Goal: Task Accomplishment & Management: Use online tool/utility

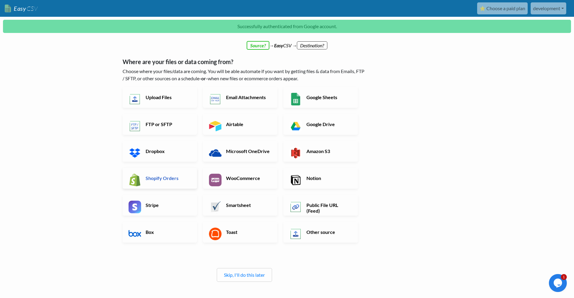
click at [163, 183] on link "Shopify Orders" at bounding box center [160, 178] width 74 height 21
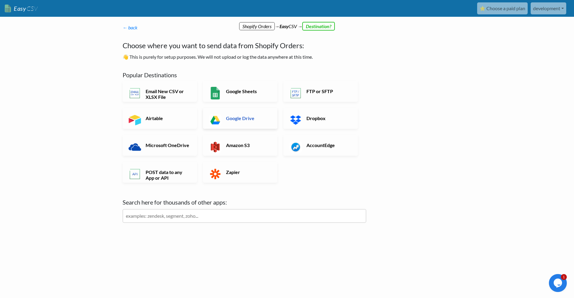
click at [252, 108] on link "Google Drive" at bounding box center [240, 118] width 74 height 21
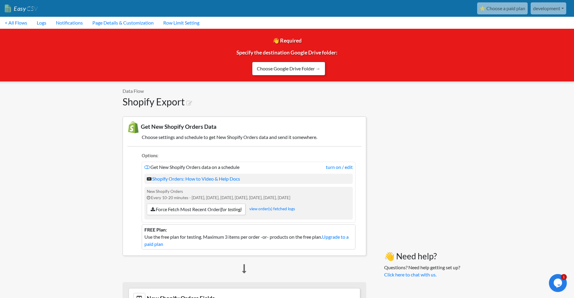
click at [295, 71] on link "Choose Google Drive Folder →" at bounding box center [288, 69] width 73 height 14
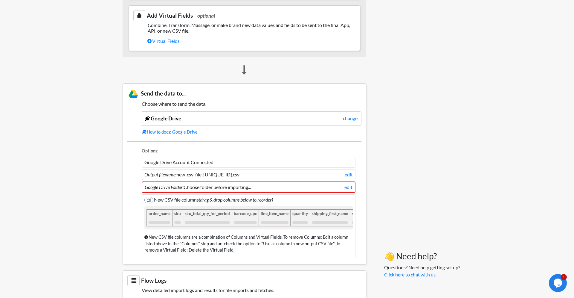
scroll to position [398, 0]
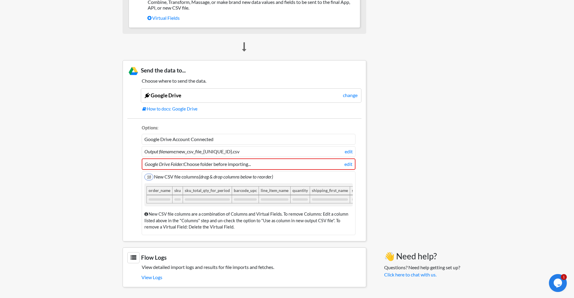
click at [269, 166] on li "Google Drive Folder: Choose folder before importing... edit" at bounding box center [249, 163] width 214 height 11
click at [350, 164] on link "edit" at bounding box center [349, 163] width 8 height 7
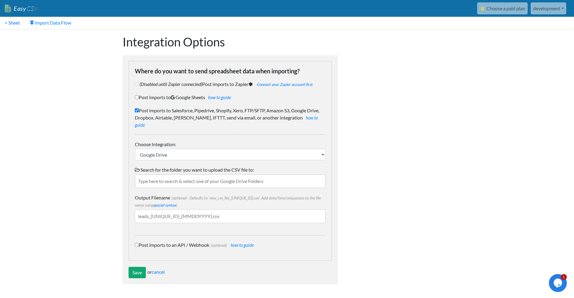
click at [223, 174] on input "text" at bounding box center [230, 181] width 191 height 14
click at [136, 267] on input "Save" at bounding box center [137, 272] width 17 height 11
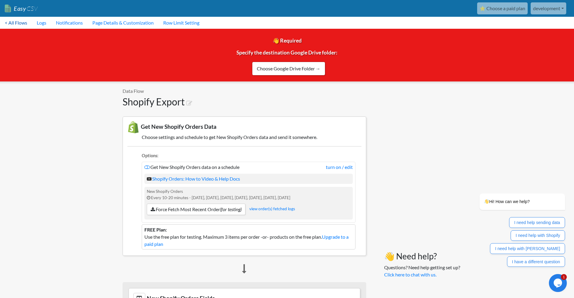
click at [17, 24] on link "< All Flows" at bounding box center [16, 23] width 32 height 12
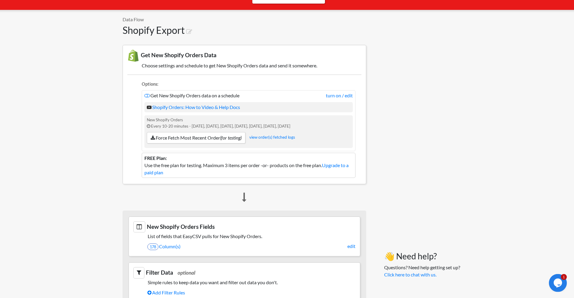
scroll to position [71, 0]
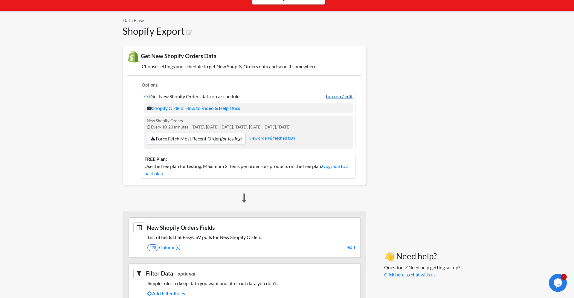
click at [348, 98] on link "turn on / edit" at bounding box center [339, 96] width 27 height 7
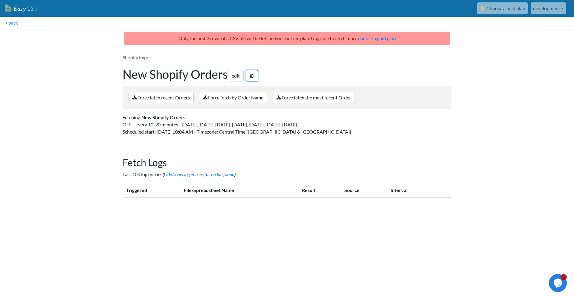
click at [254, 78] on icon at bounding box center [252, 75] width 4 height 5
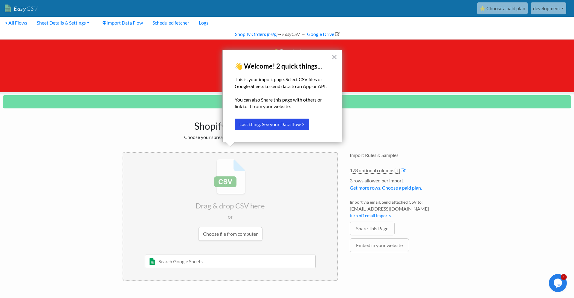
click at [177, 113] on div "Shopify Export Choose your spreadsheet below to import." at bounding box center [230, 128] width 227 height 35
click at [336, 57] on button "×" at bounding box center [335, 57] width 6 height 10
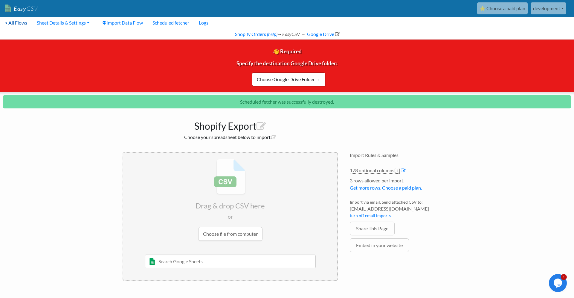
click at [14, 26] on link "< All Flows" at bounding box center [16, 23] width 32 height 12
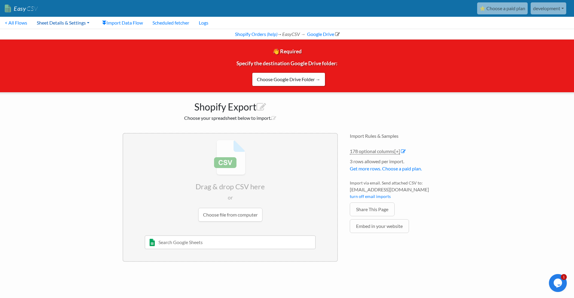
click at [73, 21] on link "Sheet Details & Settings" at bounding box center [63, 23] width 62 height 12
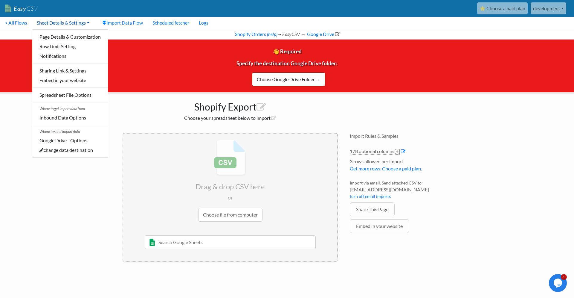
click at [73, 21] on link "Sheet Details & Settings" at bounding box center [63, 23] width 62 height 12
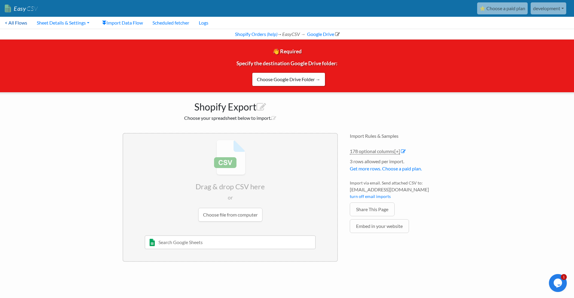
click at [18, 22] on link "< All Flows" at bounding box center [16, 23] width 32 height 12
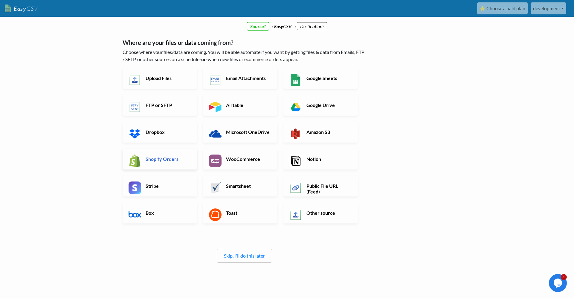
click at [165, 160] on h6 "Shopify Orders" at bounding box center [167, 159] width 47 height 6
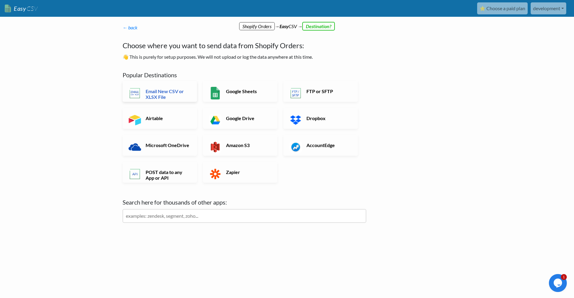
click at [178, 96] on h6 "Email New CSV or XLSX File" at bounding box center [167, 93] width 47 height 11
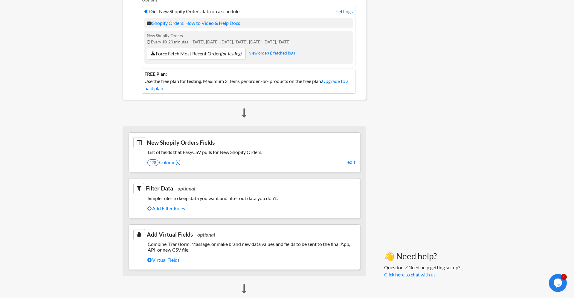
scroll to position [104, 0]
click at [350, 163] on link "edit" at bounding box center [352, 161] width 8 height 7
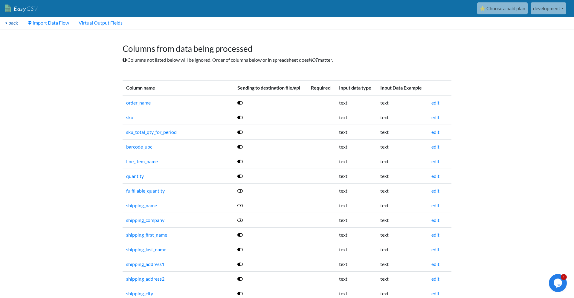
click at [15, 21] on link "< back" at bounding box center [11, 23] width 23 height 12
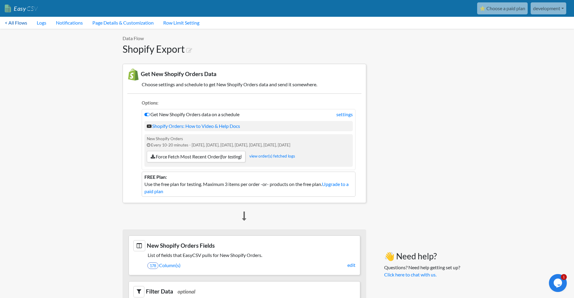
click at [18, 23] on link "< All Flows" at bounding box center [16, 23] width 32 height 12
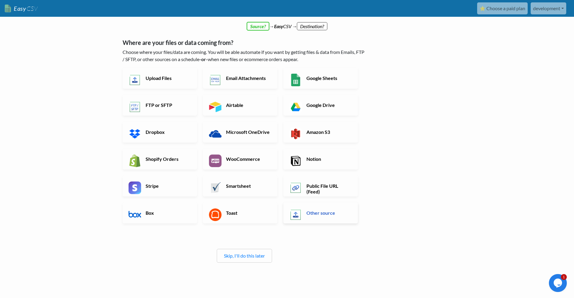
click at [323, 215] on h6 "Other source" at bounding box center [328, 213] width 47 height 6
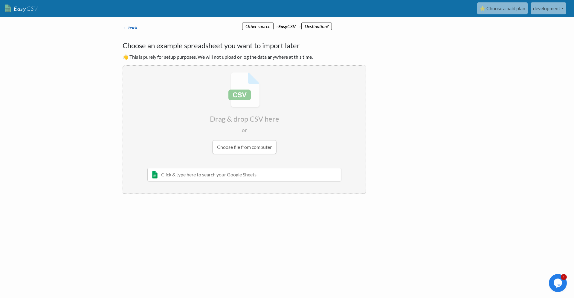
click at [128, 27] on link "← back" at bounding box center [130, 28] width 15 height 6
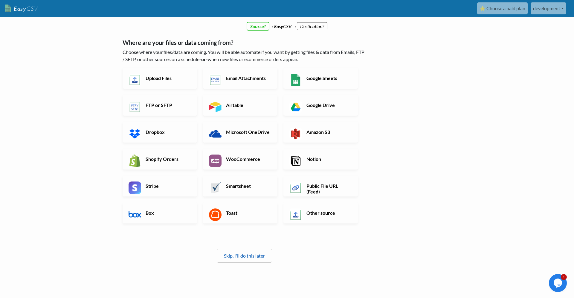
click at [236, 258] on link "Skip, I'll do this later" at bounding box center [244, 256] width 41 height 6
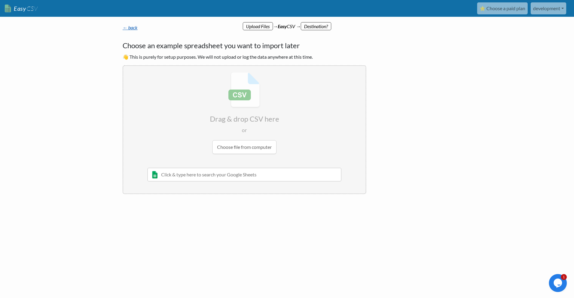
click at [127, 28] on link "← back" at bounding box center [130, 28] width 15 height 6
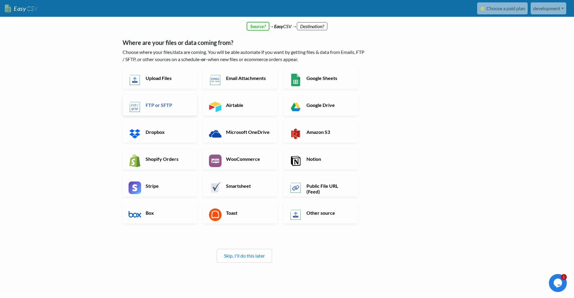
click at [136, 107] on img at bounding box center [135, 107] width 13 height 13
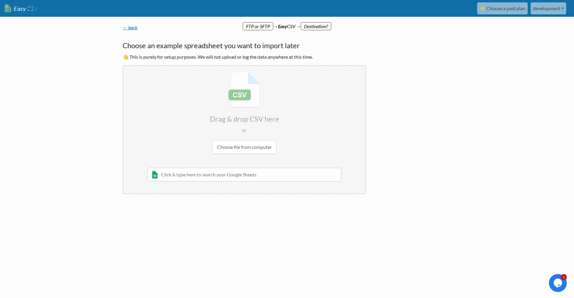
click at [132, 28] on link "← back" at bounding box center [130, 28] width 15 height 6
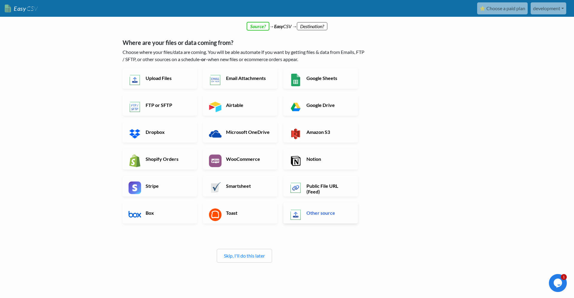
click at [316, 215] on h6 "Other source" at bounding box center [328, 213] width 47 height 6
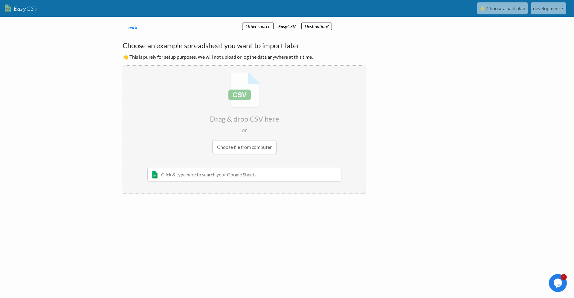
click at [234, 173] on input "text" at bounding box center [244, 175] width 194 height 14
click at [247, 144] on input "file" at bounding box center [244, 113] width 243 height 94
click at [202, 72] on input "file" at bounding box center [244, 113] width 243 height 94
click at [130, 29] on link "← back" at bounding box center [130, 28] width 15 height 6
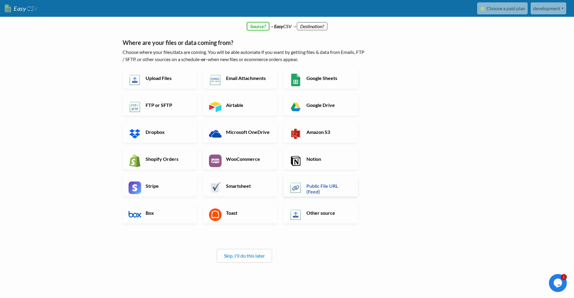
click at [313, 192] on h6 "Public File URL (Feed)" at bounding box center [328, 188] width 47 height 11
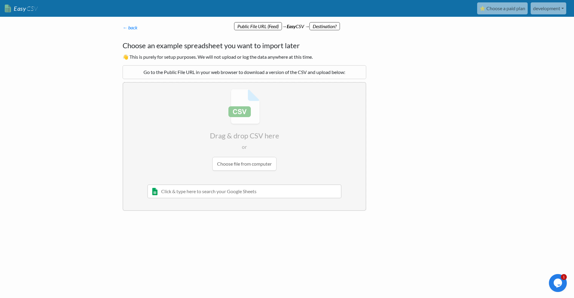
click at [314, 71] on div "Go to the Public File URL in your web browser to download a version of the CSV …" at bounding box center [245, 72] width 244 height 14
click at [127, 29] on link "← back" at bounding box center [130, 28] width 15 height 6
